Goal: Task Accomplishment & Management: Complete application form

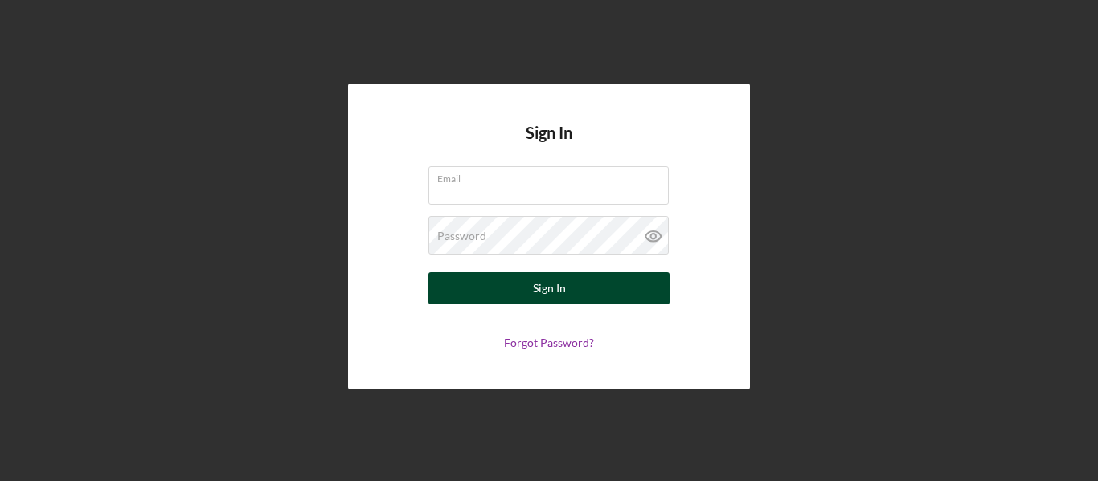
type input "[PERSON_NAME][EMAIL_ADDRESS][PERSON_NAME][DOMAIN_NAME]"
click at [526, 276] on button "Sign In" at bounding box center [548, 288] width 241 height 32
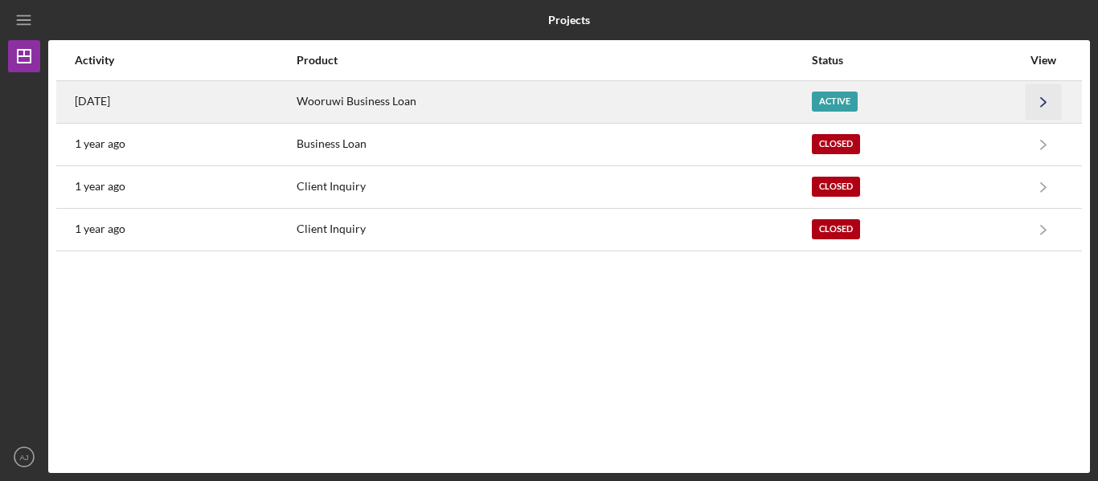
click at [1045, 94] on icon "Icon/Navigate" at bounding box center [1044, 102] width 36 height 36
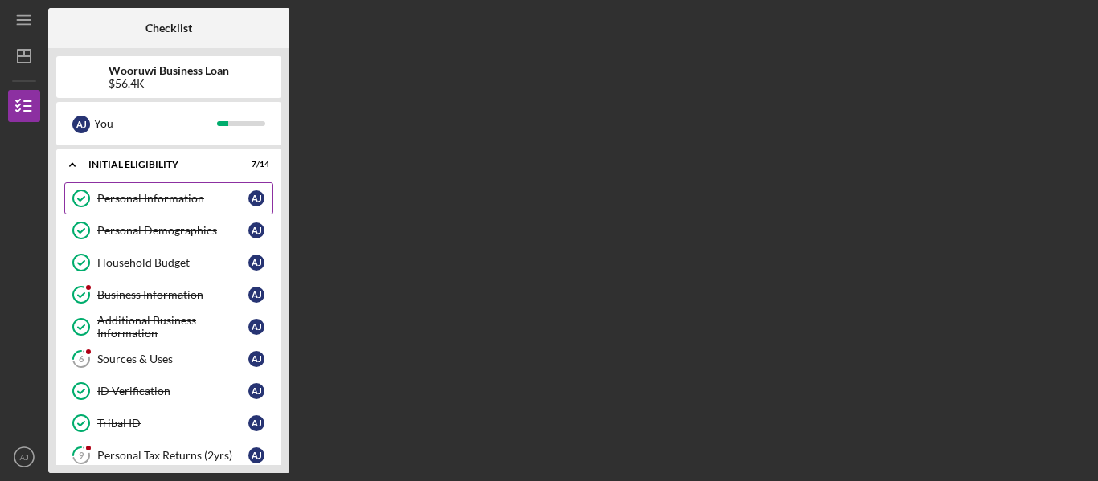
click at [187, 206] on link "Personal Information Personal Information A J" at bounding box center [168, 198] width 209 height 32
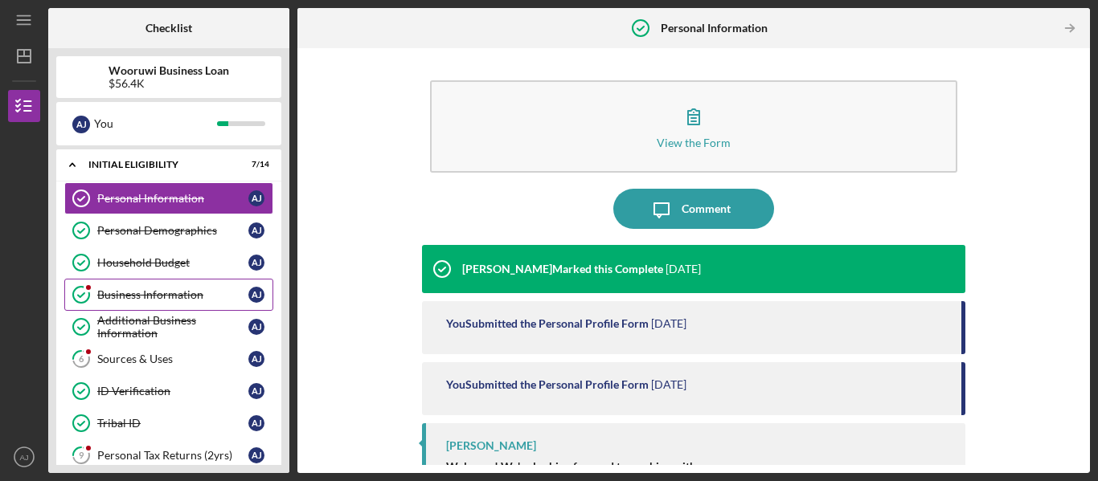
click at [151, 309] on link "Business Information Business Information A J" at bounding box center [168, 295] width 209 height 32
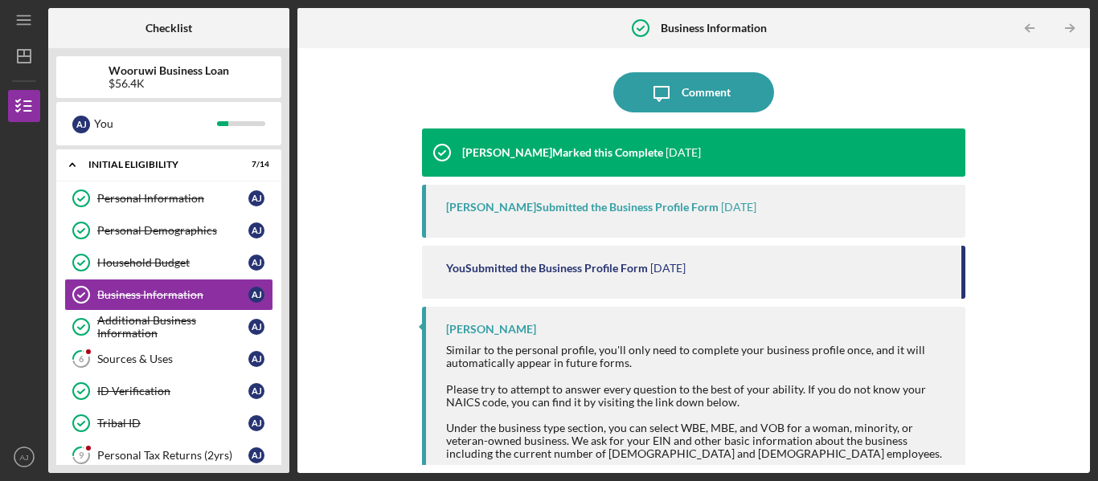
scroll to position [114, 0]
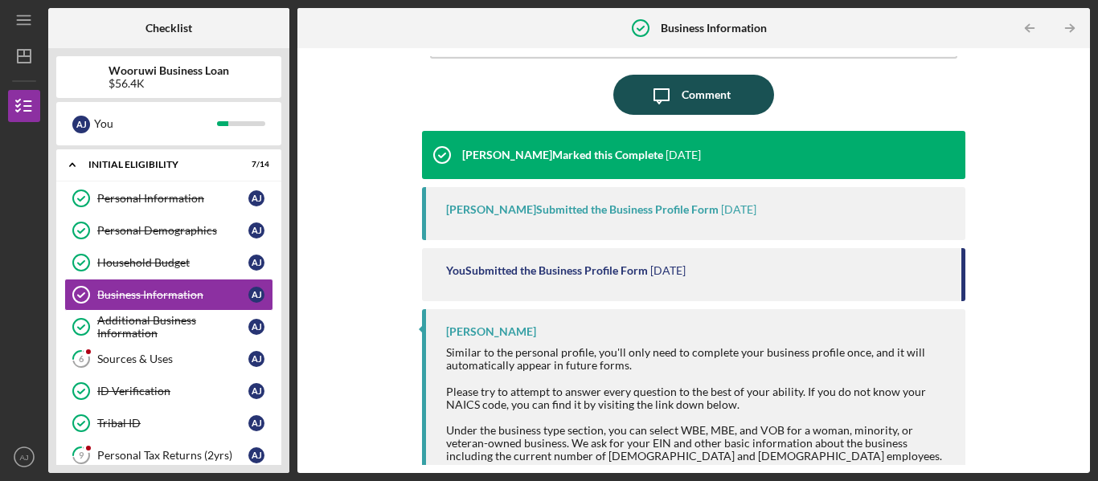
click at [682, 98] on div "Comment" at bounding box center [706, 95] width 49 height 40
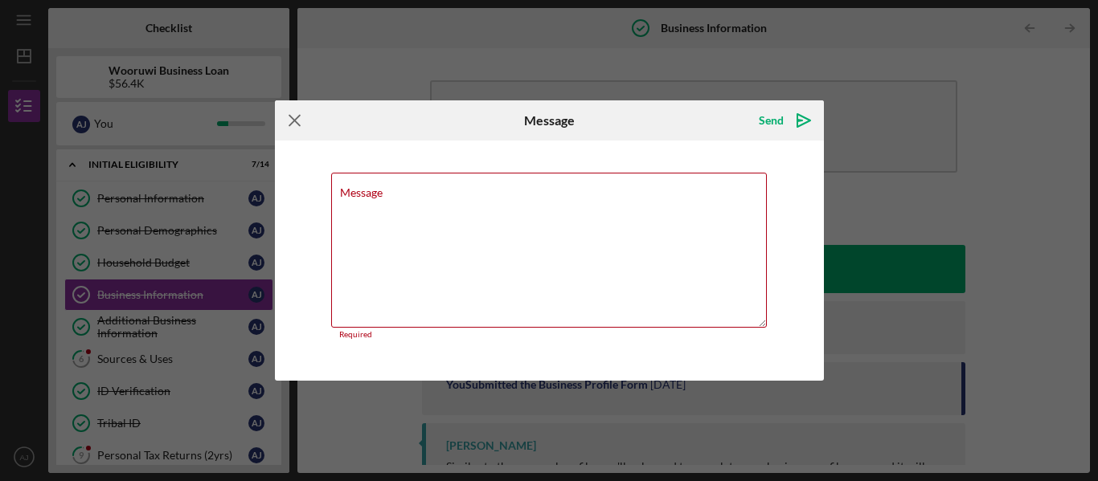
click at [287, 122] on icon "Icon/Menu Close" at bounding box center [295, 120] width 40 height 40
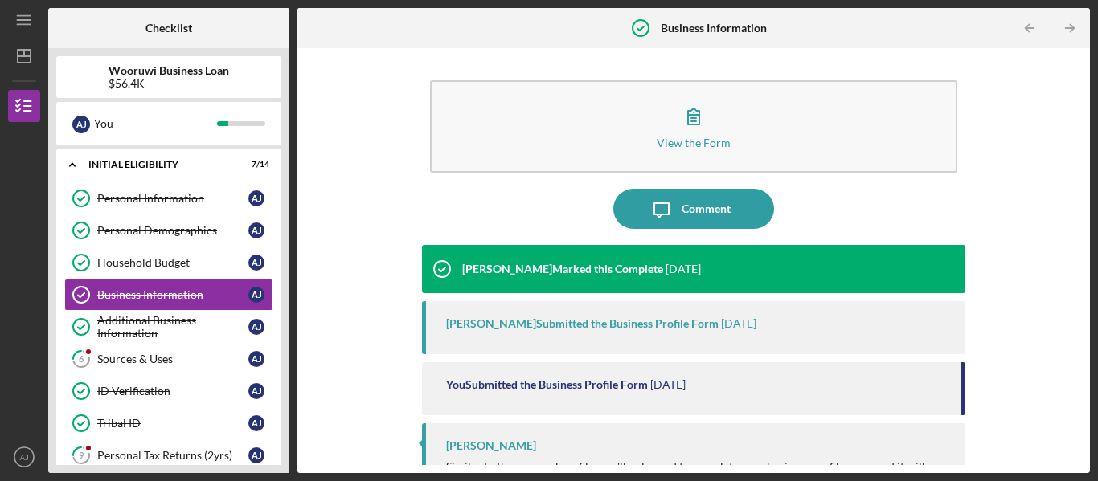
scroll to position [4, 0]
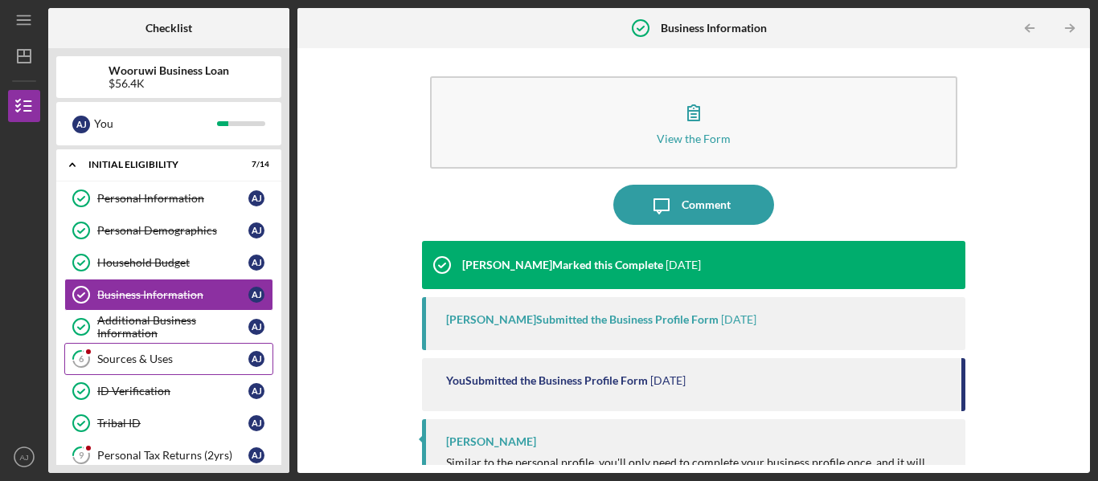
click at [126, 356] on div "Sources & Uses" at bounding box center [172, 359] width 151 height 13
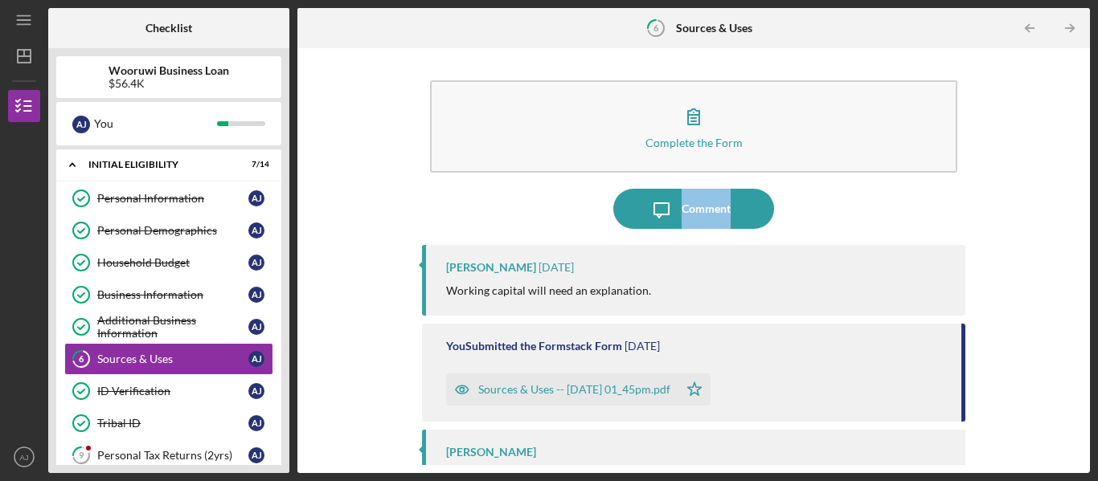
drag, startPoint x: 1083, startPoint y: 129, endPoint x: 1073, endPoint y: 202, distance: 73.9
click at [1073, 202] on div "Complete the Form Form Icon/Message Comment [PERSON_NAME] [DATE] Working capita…" at bounding box center [693, 260] width 792 height 425
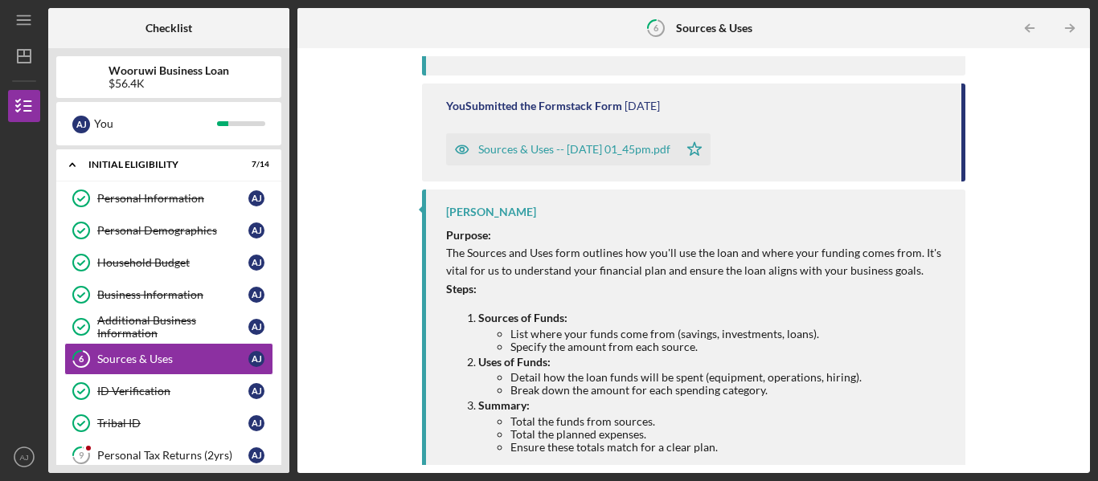
scroll to position [231, 0]
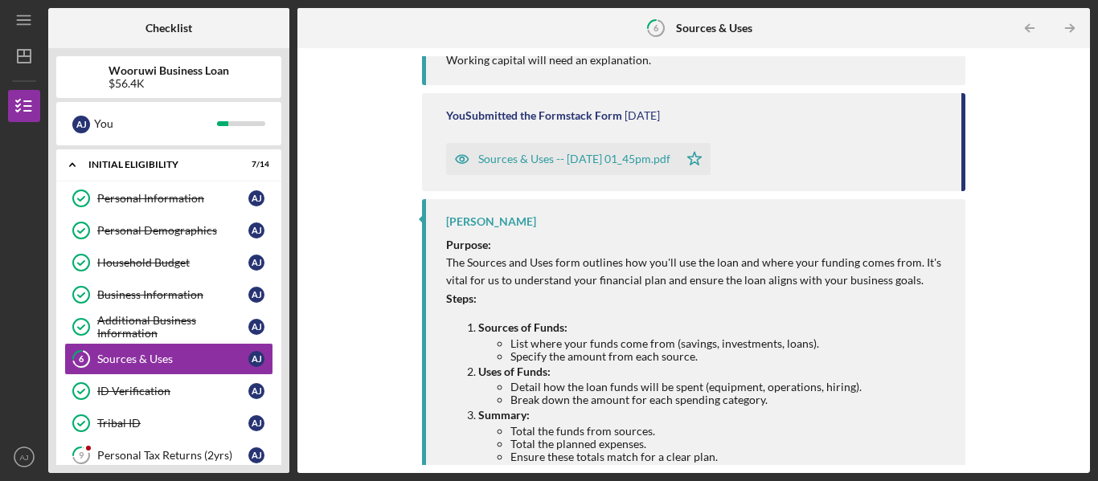
click at [627, 162] on div "Sources & Uses -- [DATE] 01_45pm.pdf" at bounding box center [574, 159] width 192 height 13
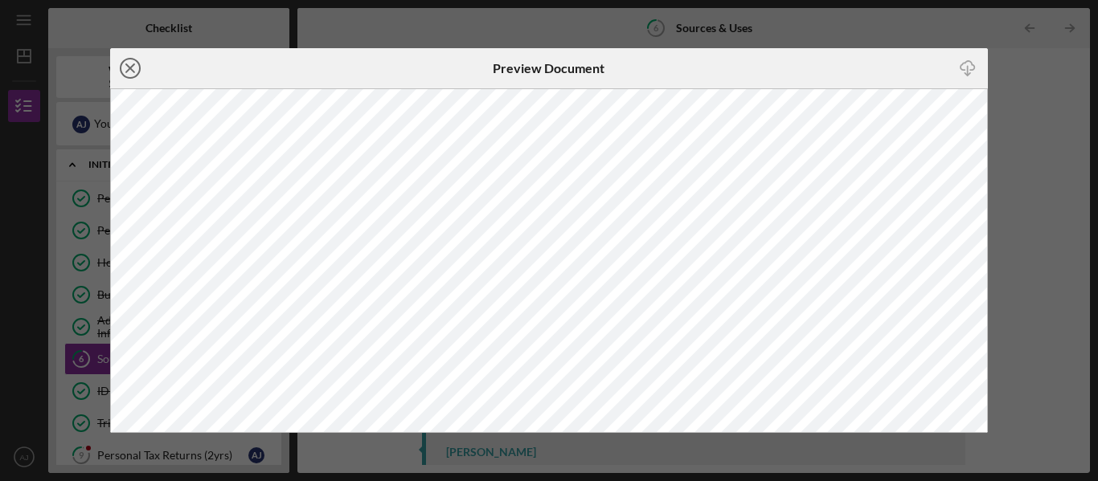
click at [138, 72] on circle at bounding box center [130, 68] width 19 height 19
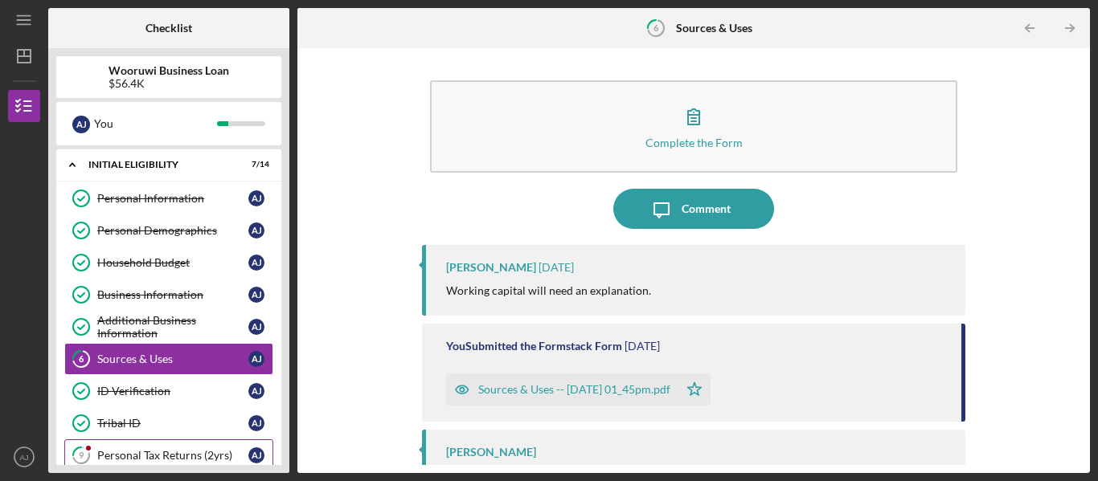
click at [155, 456] on div "Personal Tax Returns (2yrs)" at bounding box center [172, 455] width 151 height 13
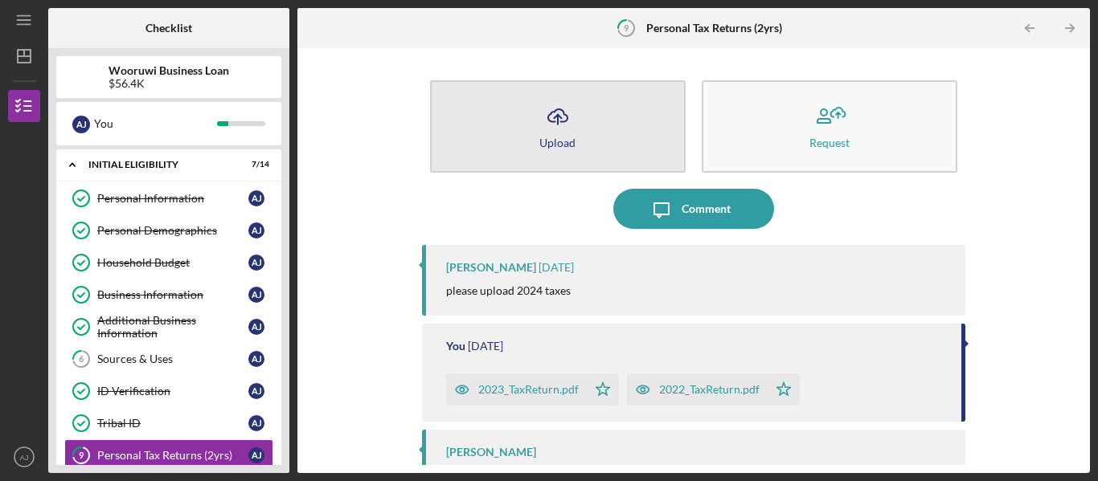
click at [559, 141] on div "Upload" at bounding box center [557, 143] width 36 height 12
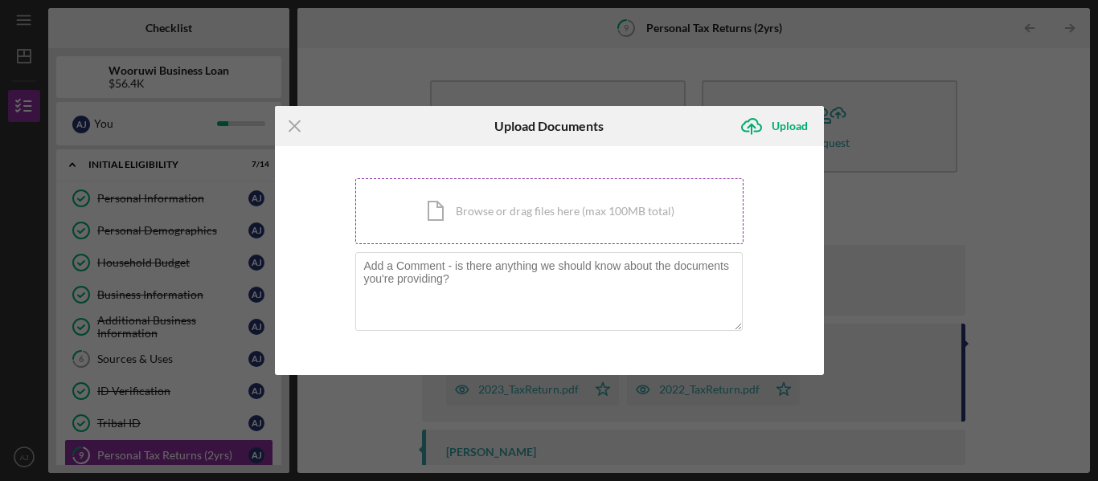
click at [514, 221] on div "Icon/Document Browse or drag files here (max 100MB total) Tap to choose files o…" at bounding box center [549, 211] width 388 height 66
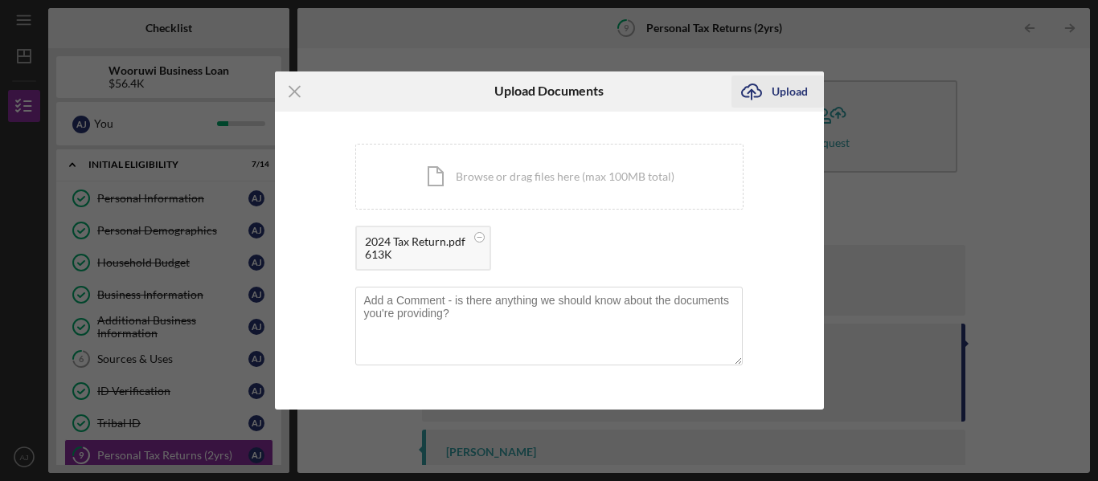
click at [762, 94] on icon "Icon/Upload" at bounding box center [751, 92] width 40 height 40
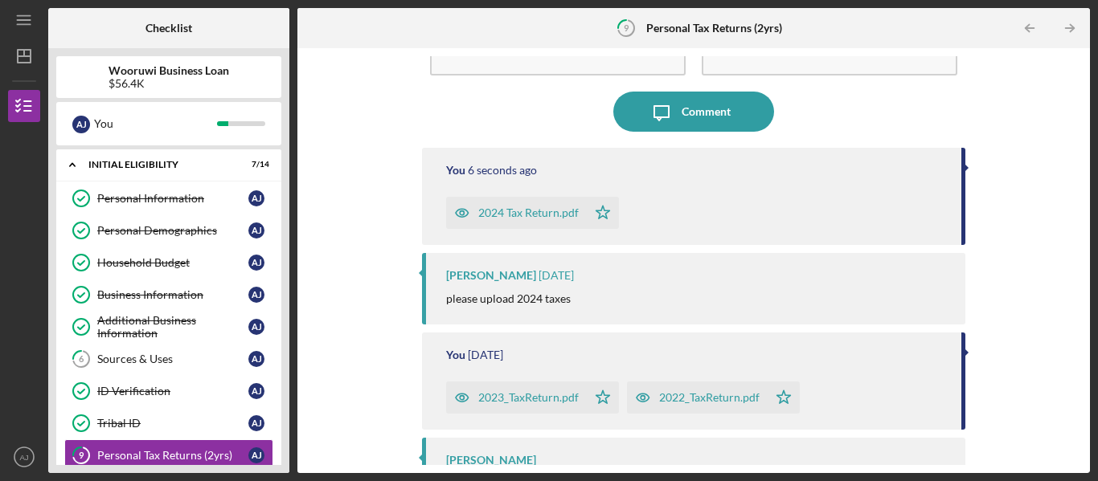
scroll to position [101, 0]
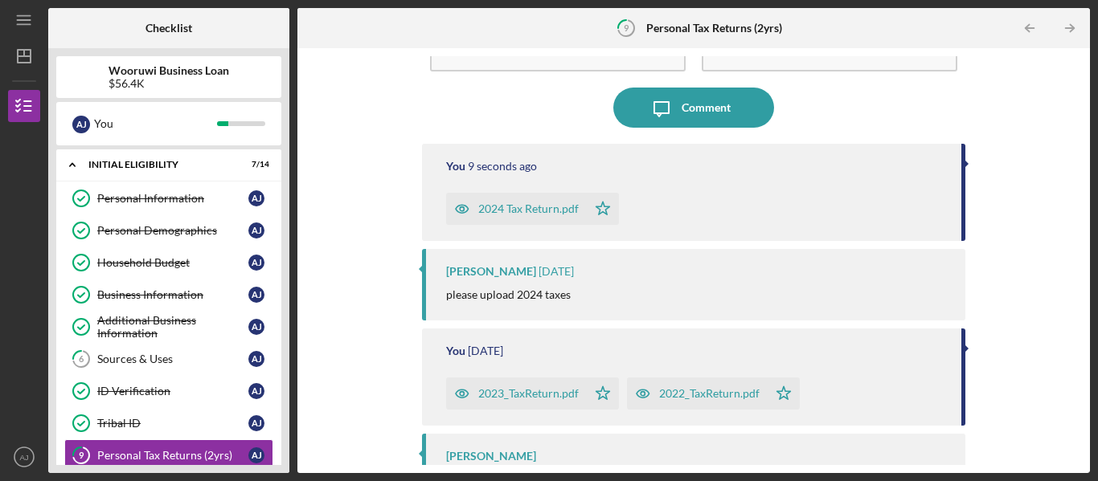
drag, startPoint x: 285, startPoint y: 247, endPoint x: 285, endPoint y: 313, distance: 66.7
click at [285, 313] on div "Wooruwi Business Loan $56.4K A J You Icon/Expander Initial Eligibility 7 / 14 P…" at bounding box center [168, 260] width 241 height 425
click at [154, 160] on div "Initial Eligibility" at bounding box center [174, 165] width 173 height 10
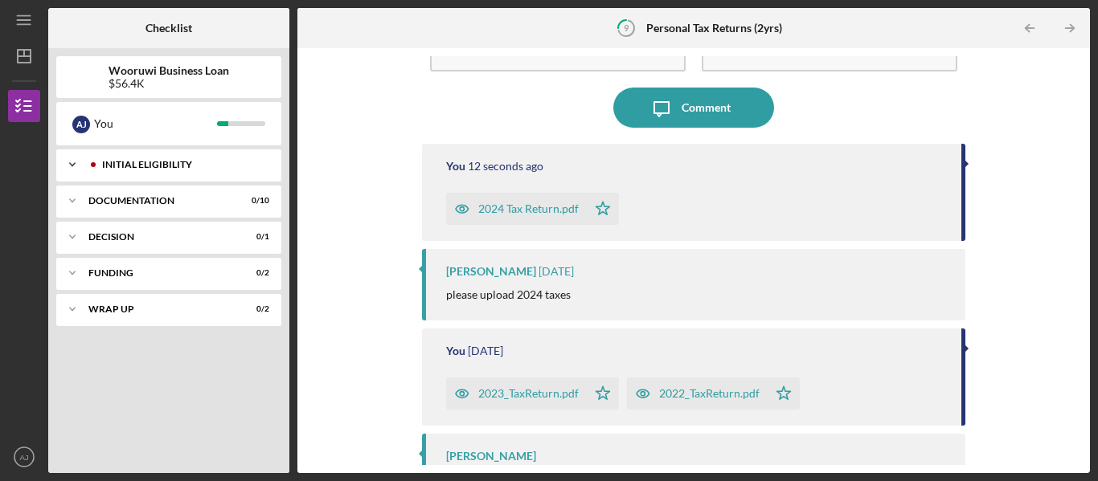
click at [154, 160] on div "Initial Eligibility" at bounding box center [181, 165] width 159 height 10
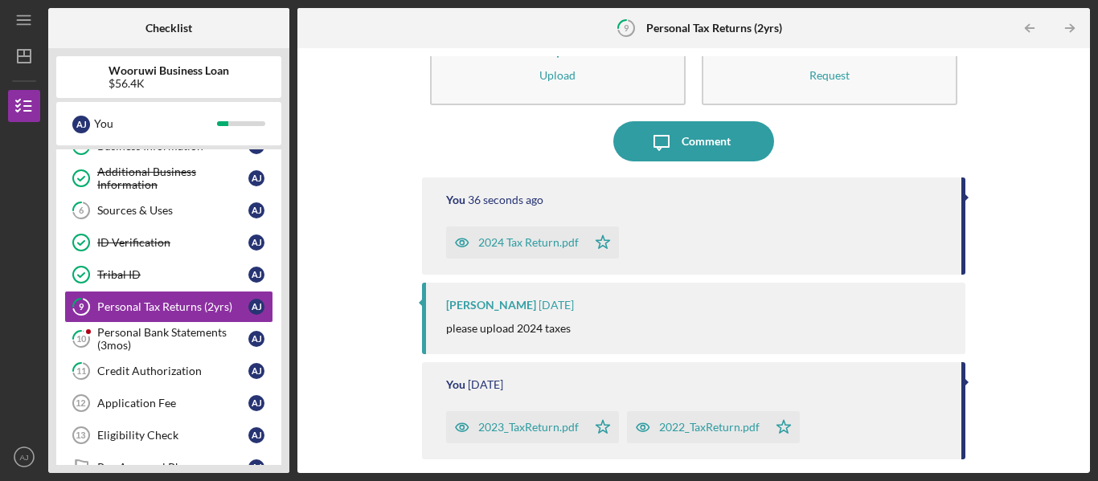
scroll to position [84, 0]
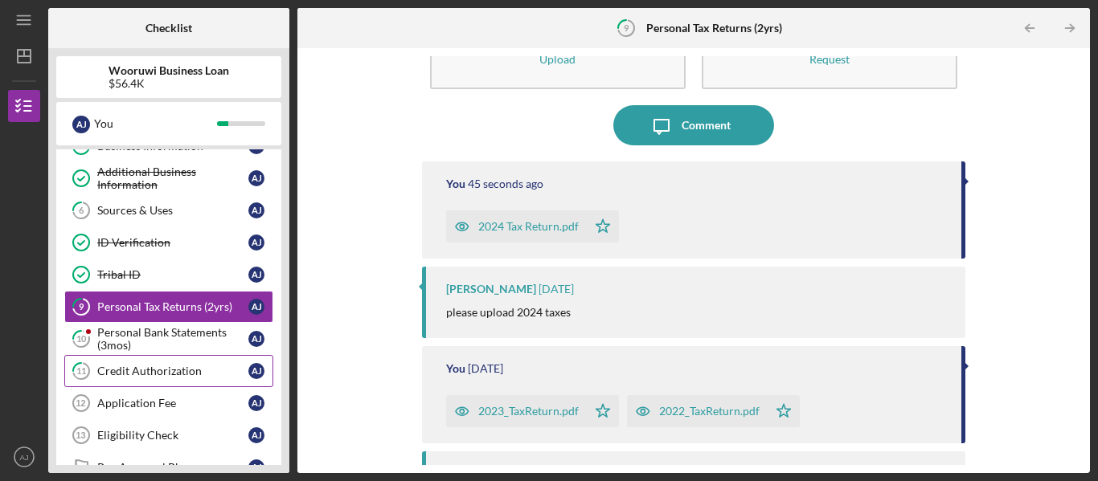
click at [133, 369] on div "Credit Authorization" at bounding box center [172, 371] width 151 height 13
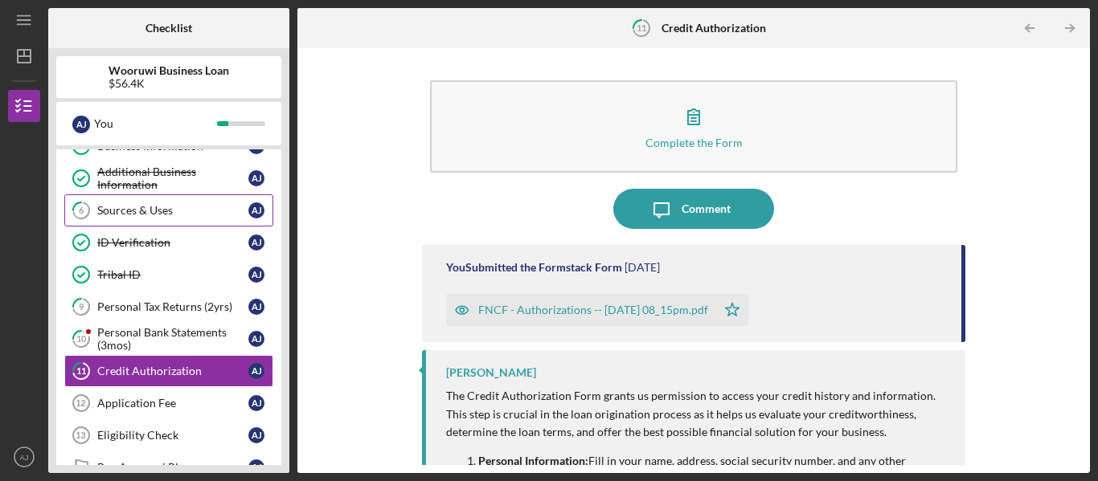
click at [174, 203] on link "6 Sources & Uses A J" at bounding box center [168, 210] width 209 height 32
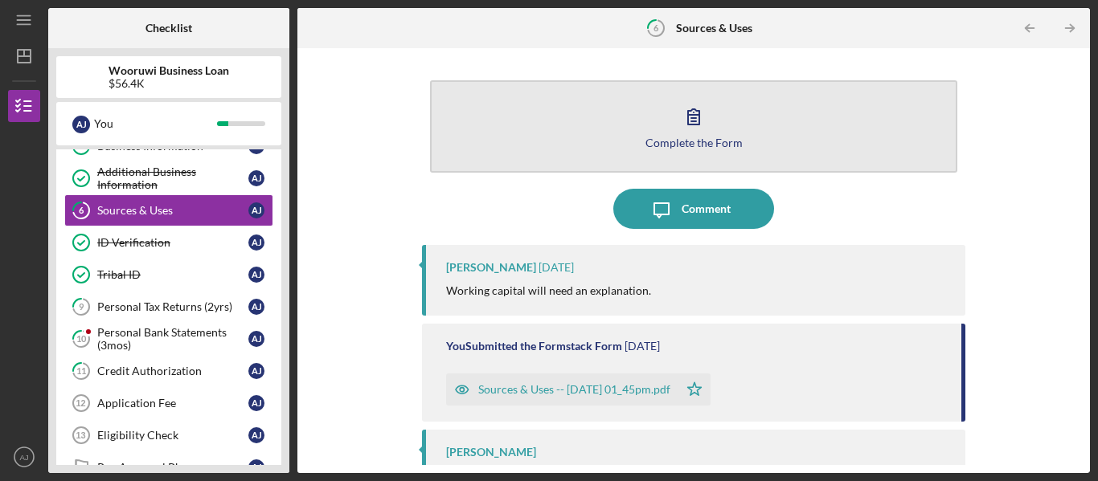
click at [689, 130] on icon "button" at bounding box center [693, 116] width 40 height 40
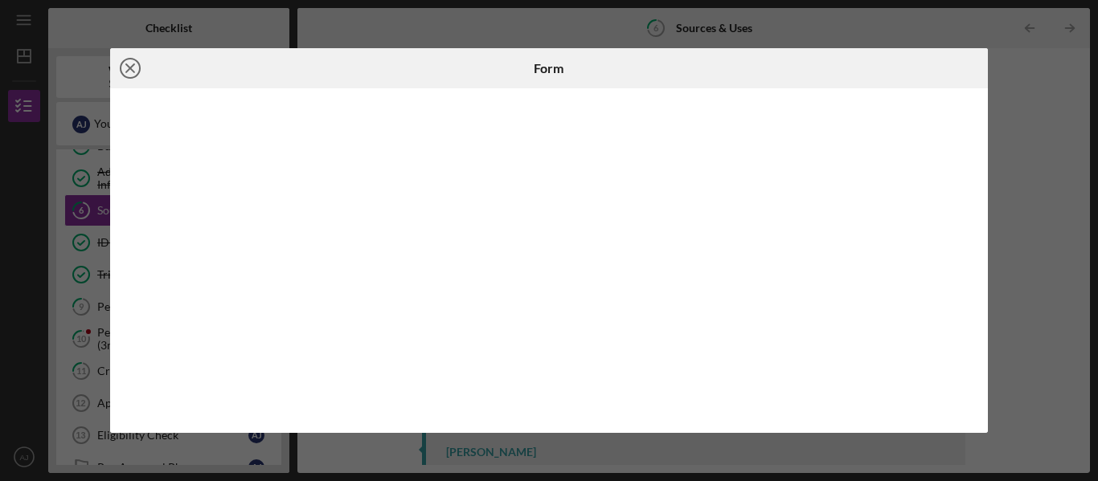
click at [133, 55] on icon "Icon/Close" at bounding box center [130, 68] width 40 height 40
